Goal: Navigation & Orientation: Find specific page/section

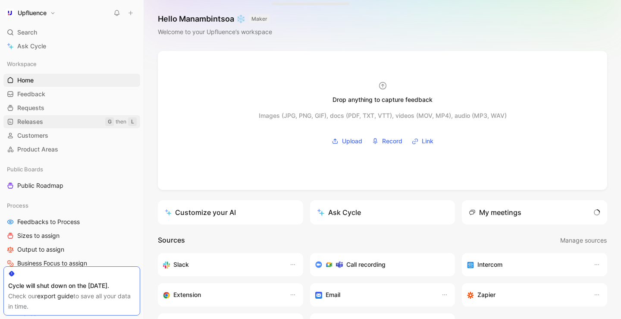
click at [47, 123] on link "Releases G then L" at bounding box center [71, 121] width 137 height 13
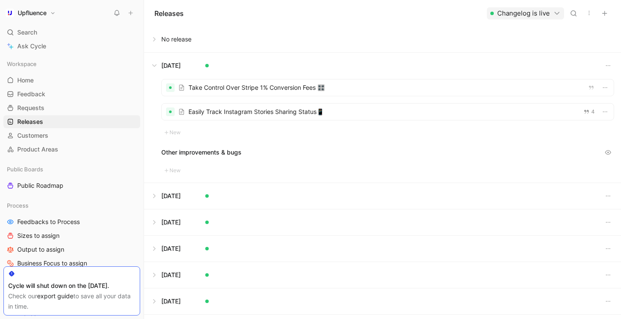
click at [159, 69] on button at bounding box center [383, 66] width 476 height 26
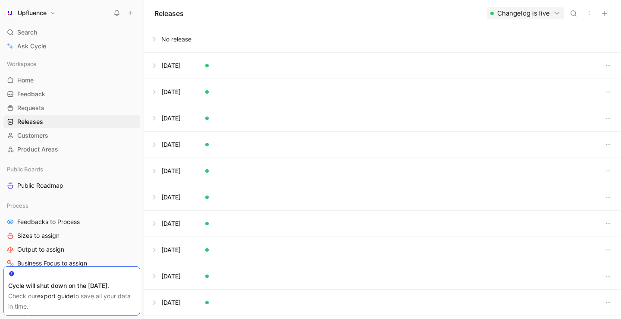
click at [153, 37] on button at bounding box center [383, 39] width 476 height 26
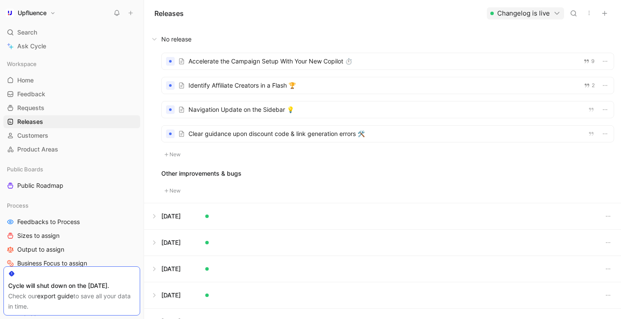
click at [254, 82] on div at bounding box center [388, 85] width 452 height 16
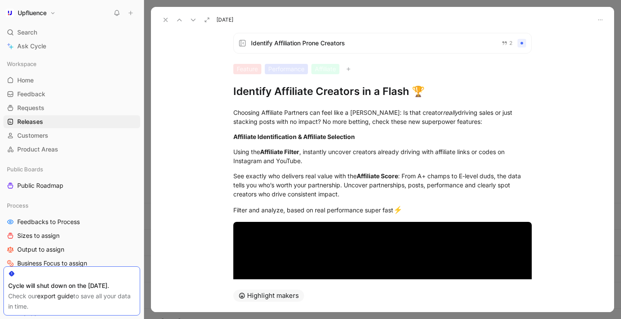
click at [279, 95] on h1 "Identify Affiliate Creators in a Flash 🏆" at bounding box center [382, 92] width 299 height 14
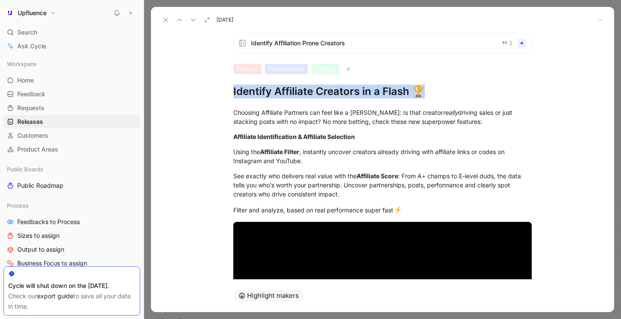
click at [279, 95] on h1 "Identify Affiliate Creators in a Flash 🏆" at bounding box center [382, 92] width 299 height 14
copy h1 "Identify Affiliate Creators in a Flash 🏆"
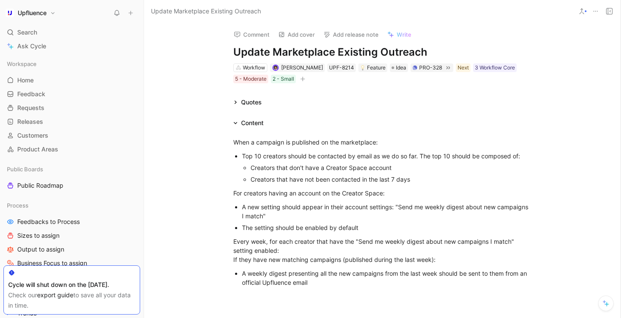
click at [194, 66] on div "Comment Add cover Add release note Write Update Marketplace Existing Outreach W…" at bounding box center [382, 169] width 477 height 295
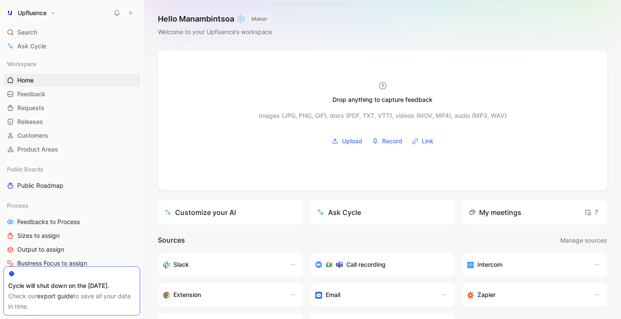
click at [44, 25] on div "Upfluence Search ⌘ K Ask Cycle Workspace Home G then H Feedback G then F Reques…" at bounding box center [72, 159] width 144 height 319
click at [35, 33] on span "Search" at bounding box center [27, 32] width 20 height 10
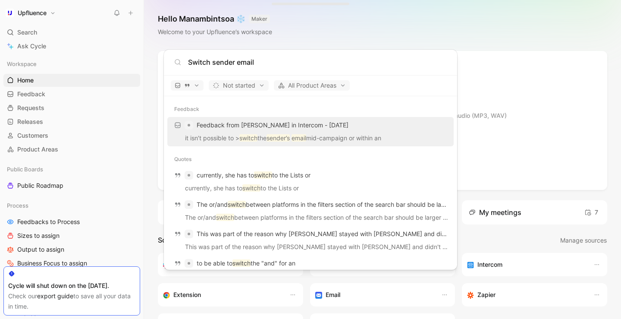
type input "Switch sender email"
click at [280, 129] on span "Feedback from Andrea Hansen in Intercom - 9/12/2025" at bounding box center [273, 125] width 152 height 10
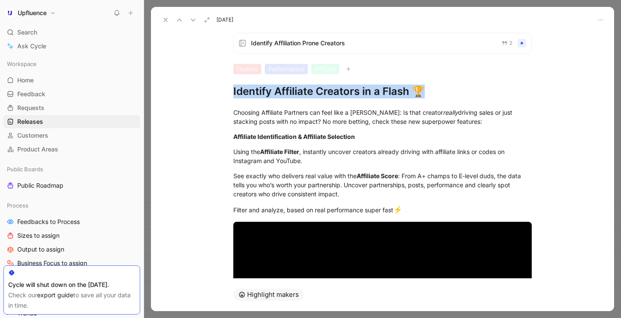
click at [167, 21] on use at bounding box center [165, 19] width 3 height 3
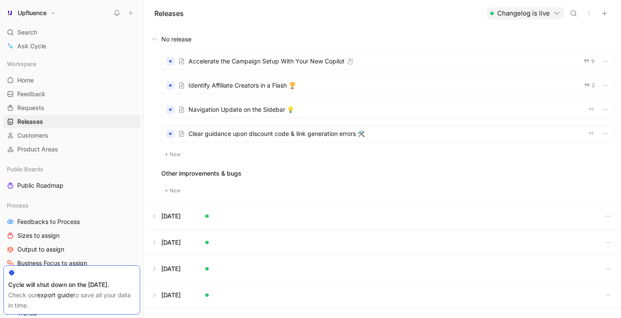
click at [247, 89] on div at bounding box center [388, 85] width 452 height 16
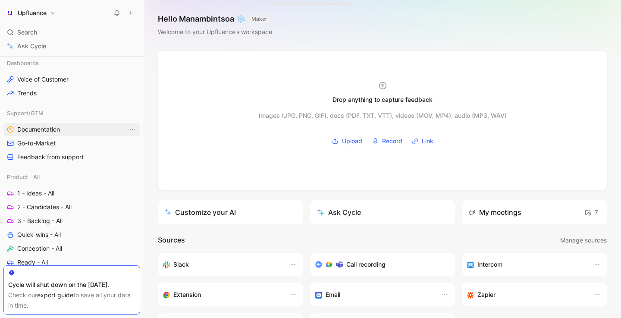
scroll to position [236, 0]
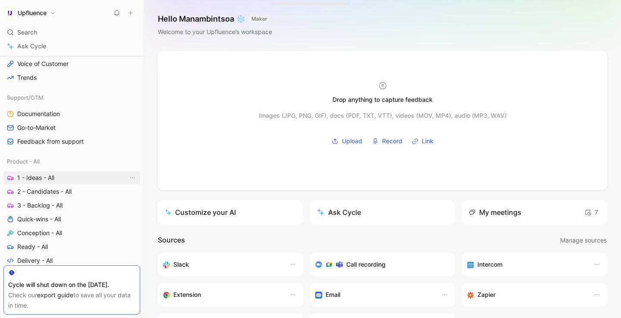
click at [65, 174] on link "1 - Ideas - All" at bounding box center [71, 177] width 137 height 13
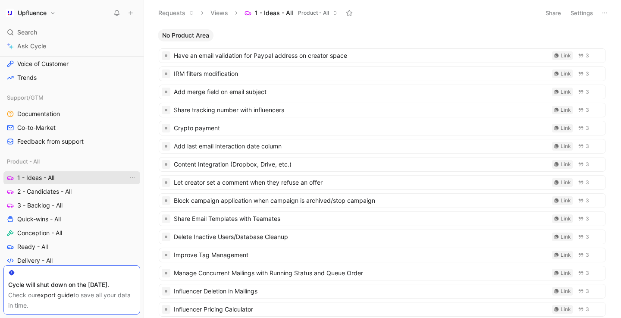
click at [77, 180] on link "1 - Ideas - All" at bounding box center [71, 177] width 137 height 13
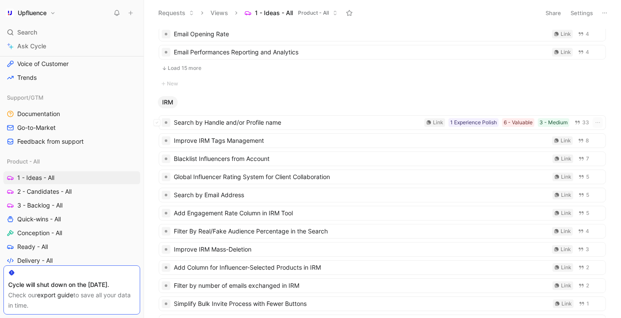
scroll to position [1631, 0]
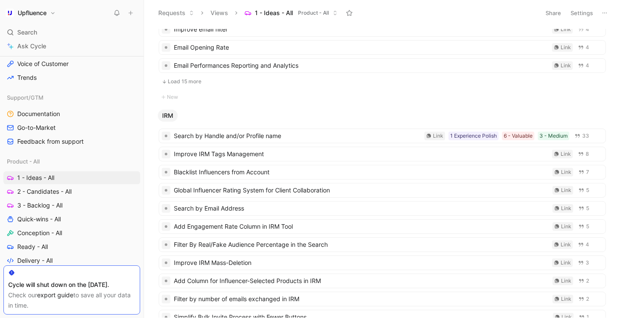
click at [241, 103] on div "No Product Area Load 15 more New Client Portal New Creator Space Load 15 more N…" at bounding box center [381, 173] width 465 height 289
click at [183, 79] on button "Load 15 more" at bounding box center [382, 81] width 447 height 10
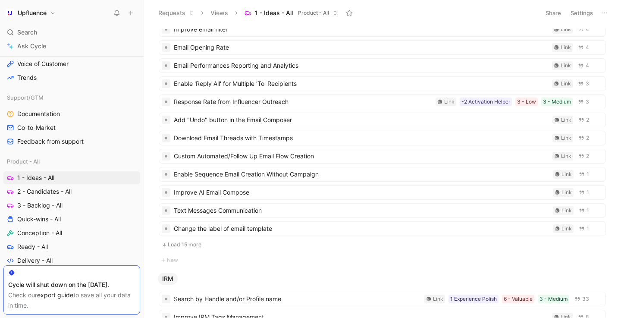
click at [194, 246] on button "Load 15 more" at bounding box center [382, 244] width 447 height 10
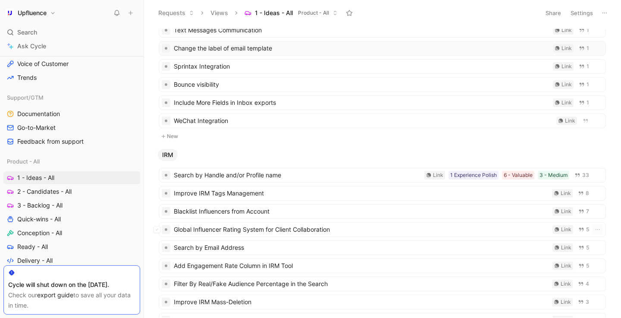
scroll to position [1814, 0]
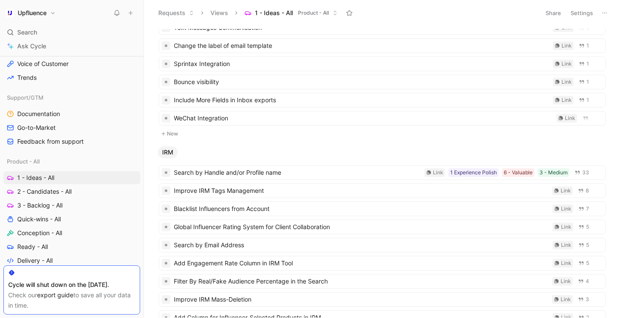
click at [178, 134] on button "New" at bounding box center [382, 134] width 449 height 10
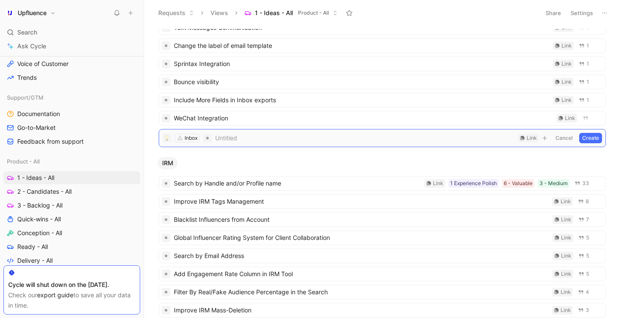
click at [565, 139] on button "Cancel" at bounding box center [564, 138] width 23 height 10
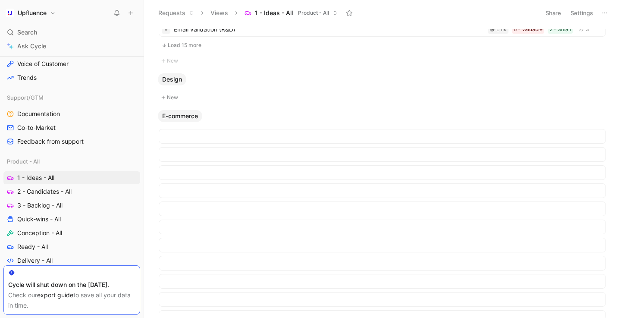
scroll to position [0, 0]
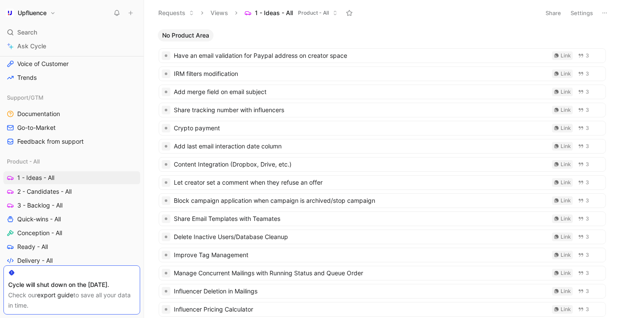
click at [240, 40] on div "No Product Area" at bounding box center [382, 35] width 456 height 12
click at [134, 12] on button at bounding box center [131, 13] width 12 height 12
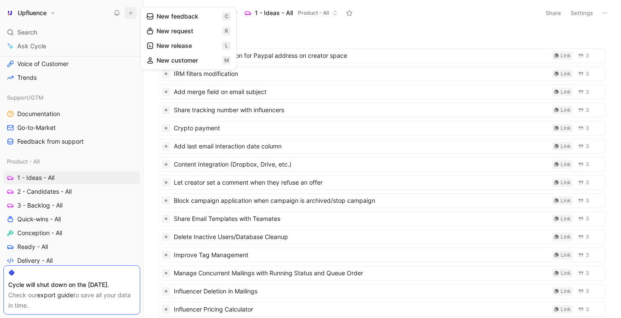
click at [280, 35] on div "No Product Area" at bounding box center [382, 35] width 456 height 12
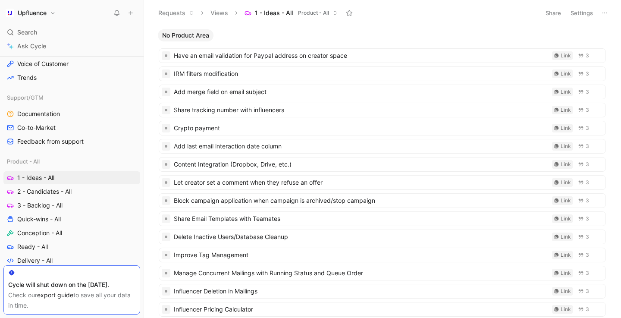
click at [130, 14] on icon at bounding box center [131, 13] width 6 height 6
click at [122, 160] on use "button" at bounding box center [121, 161] width 3 height 3
click at [135, 161] on div at bounding box center [310, 159] width 621 height 318
click at [133, 161] on icon at bounding box center [132, 161] width 5 height 5
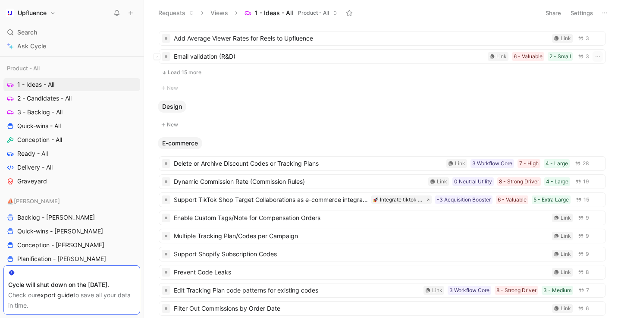
scroll to position [957, 0]
